Goal: Information Seeking & Learning: Learn about a topic

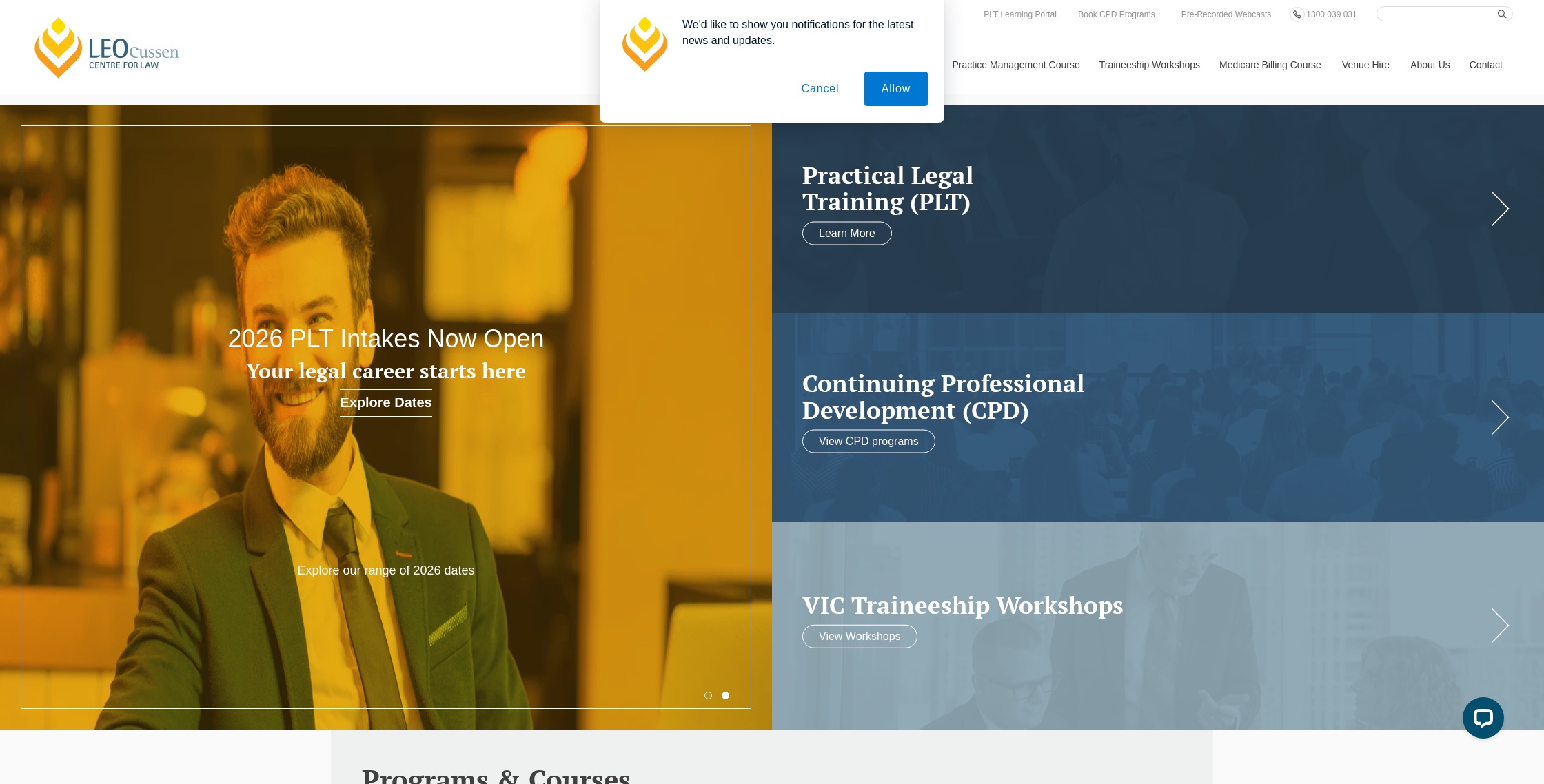
click at [810, 84] on button "Cancel" at bounding box center [821, 89] width 72 height 34
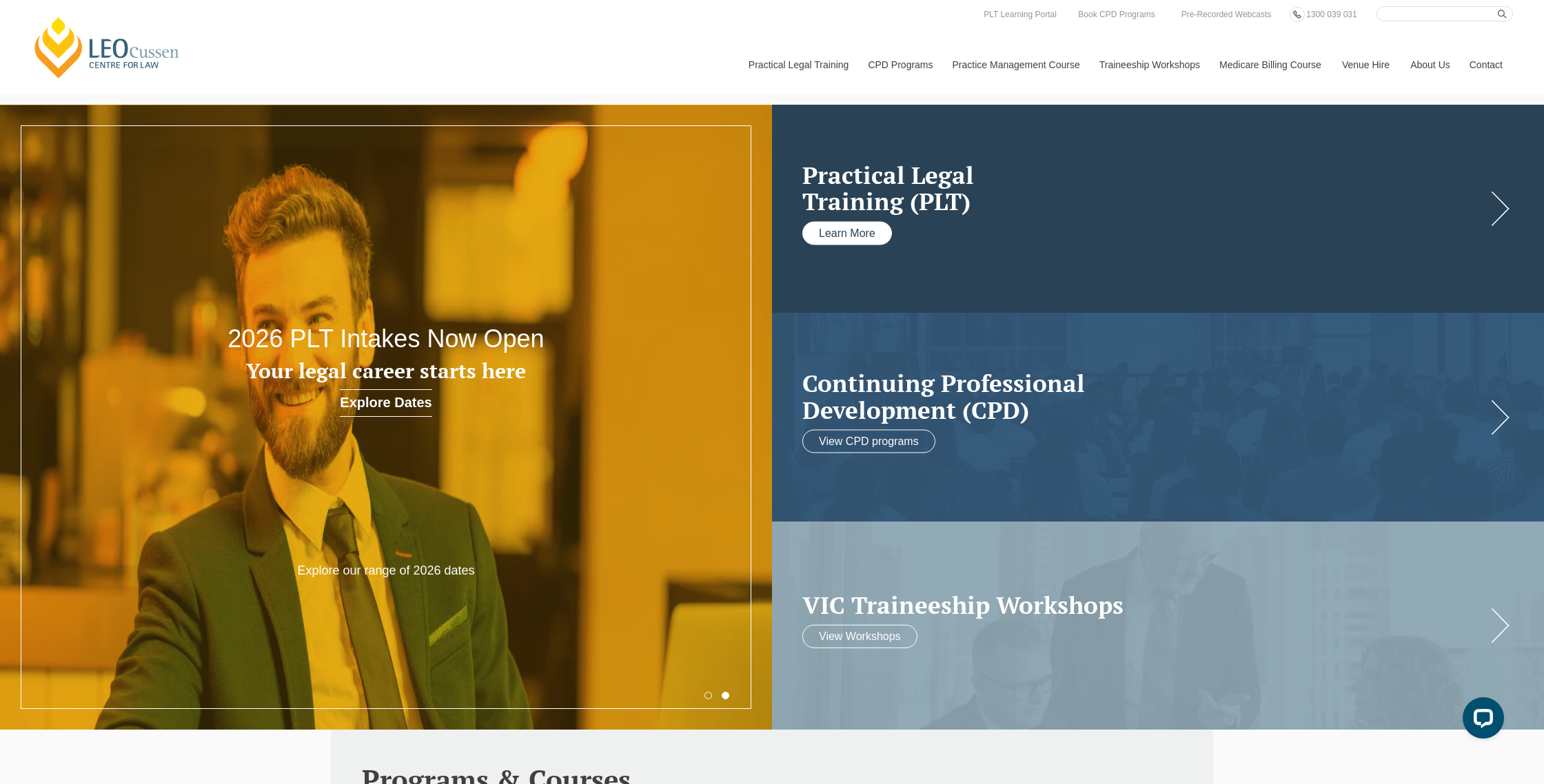
click at [849, 230] on link "Learn More" at bounding box center [847, 232] width 89 height 23
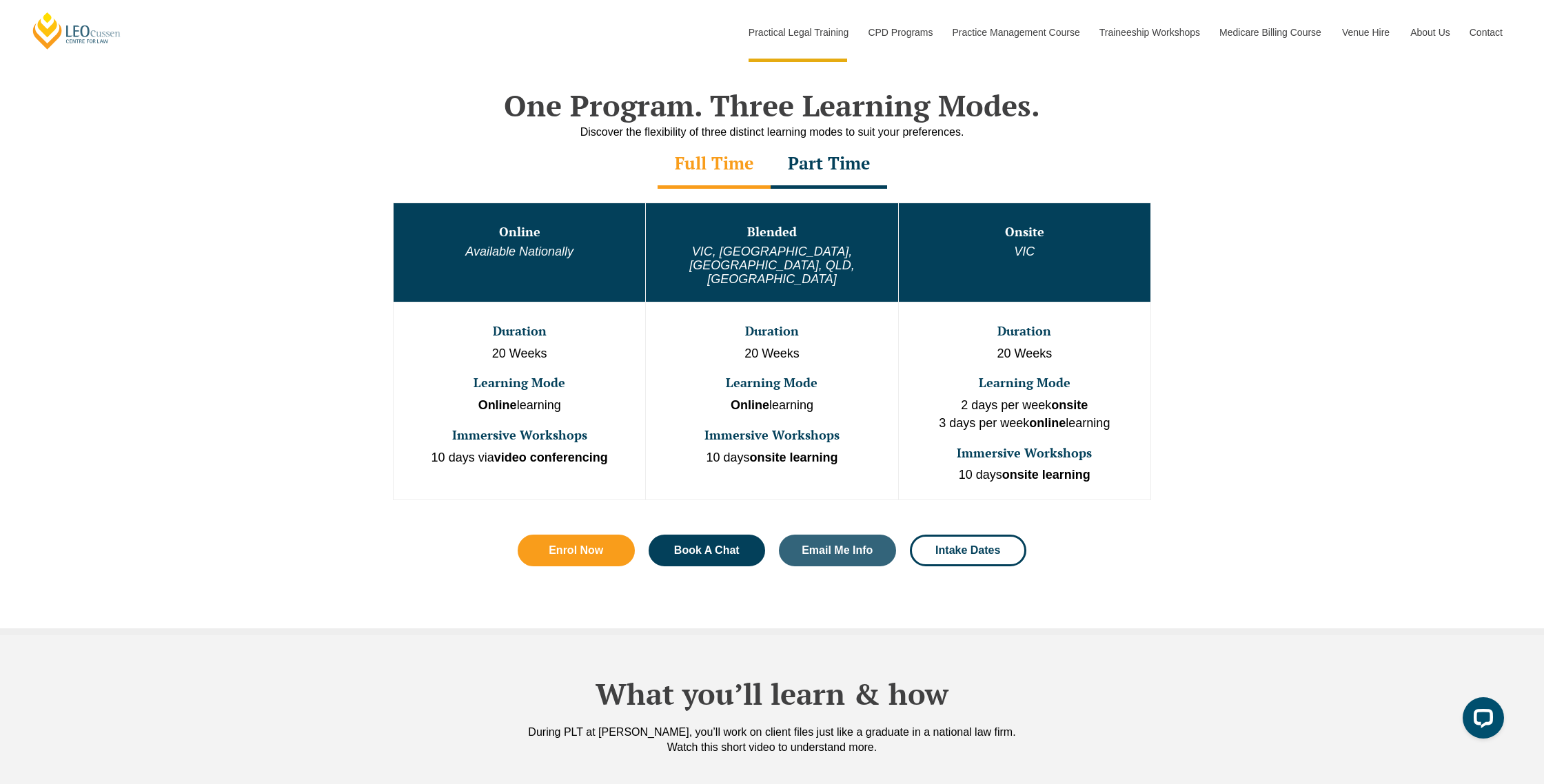
scroll to position [655, 0]
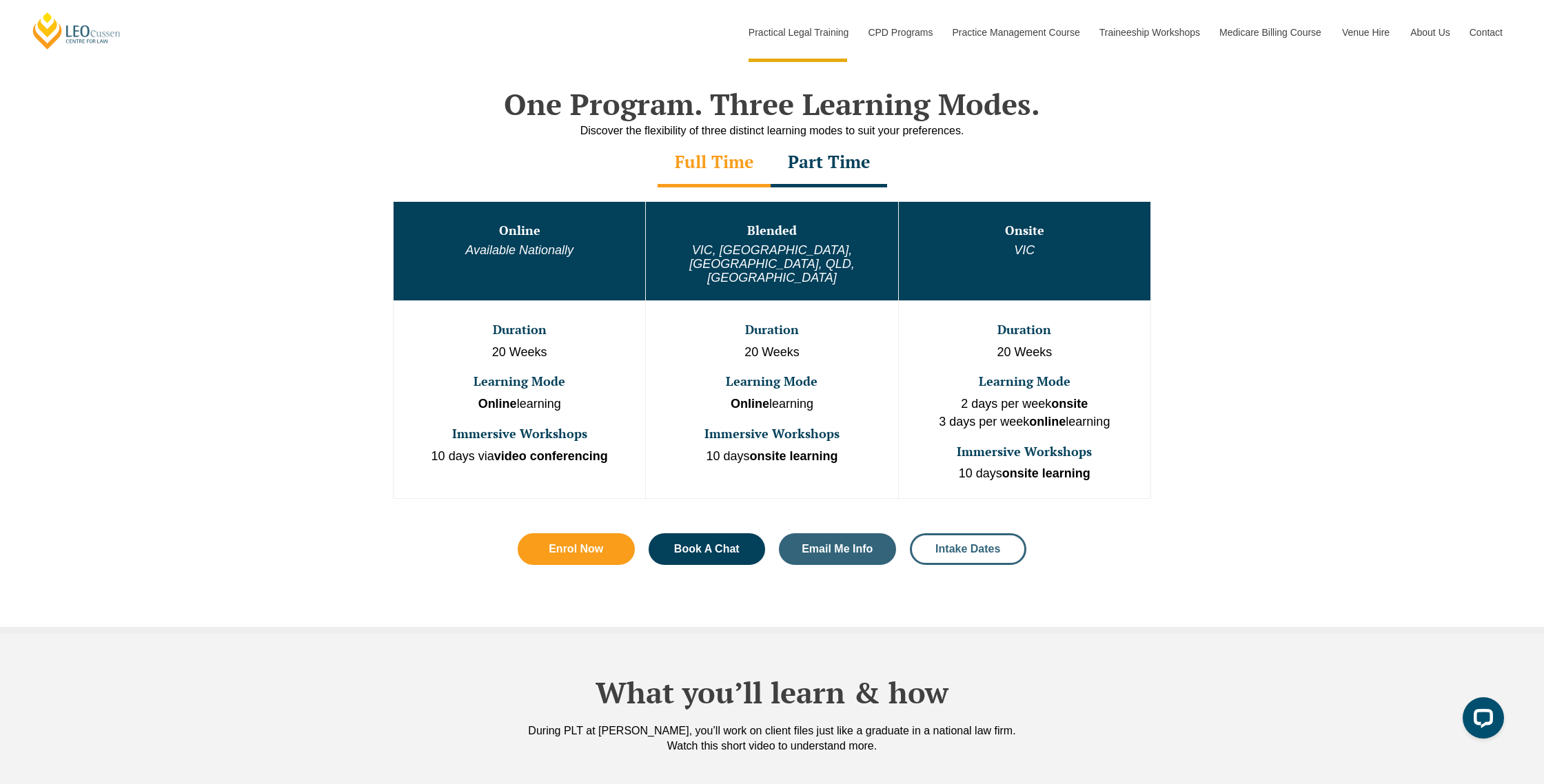
click at [980, 543] on span "Intake Dates" at bounding box center [967, 548] width 65 height 11
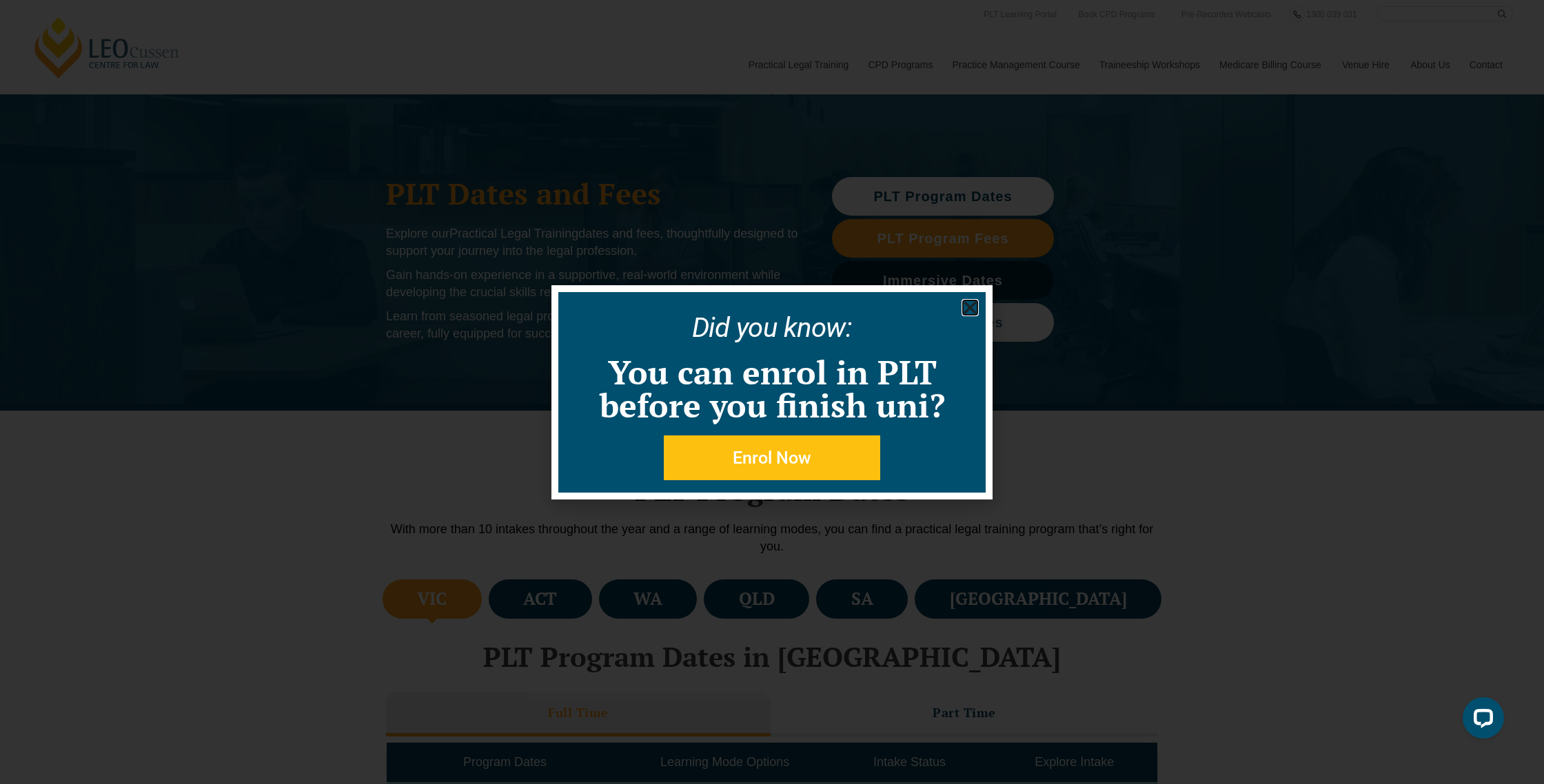
click at [978, 313] on icon "Close" at bounding box center [970, 308] width 17 height 17
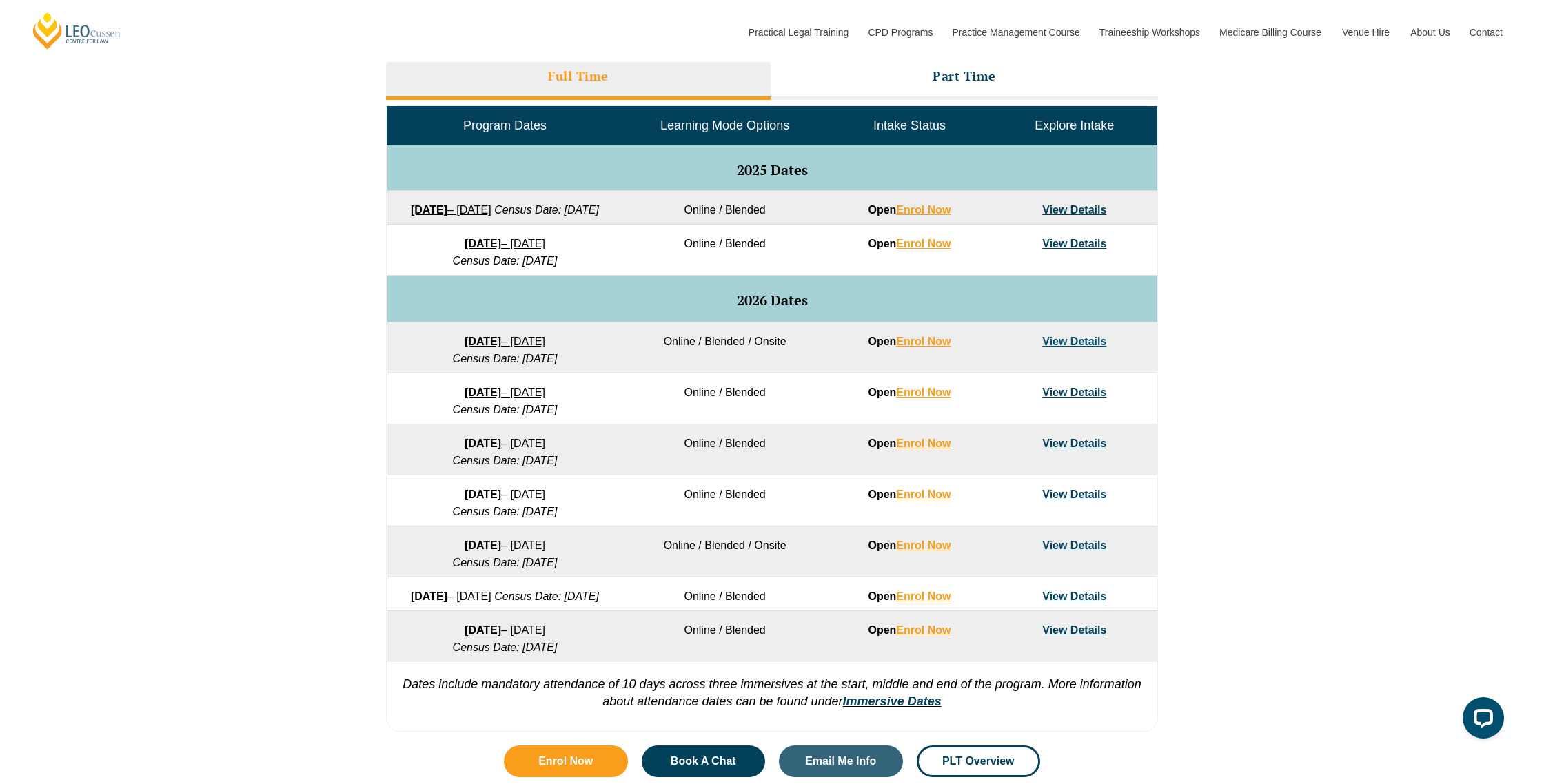
scroll to position [640, 0]
